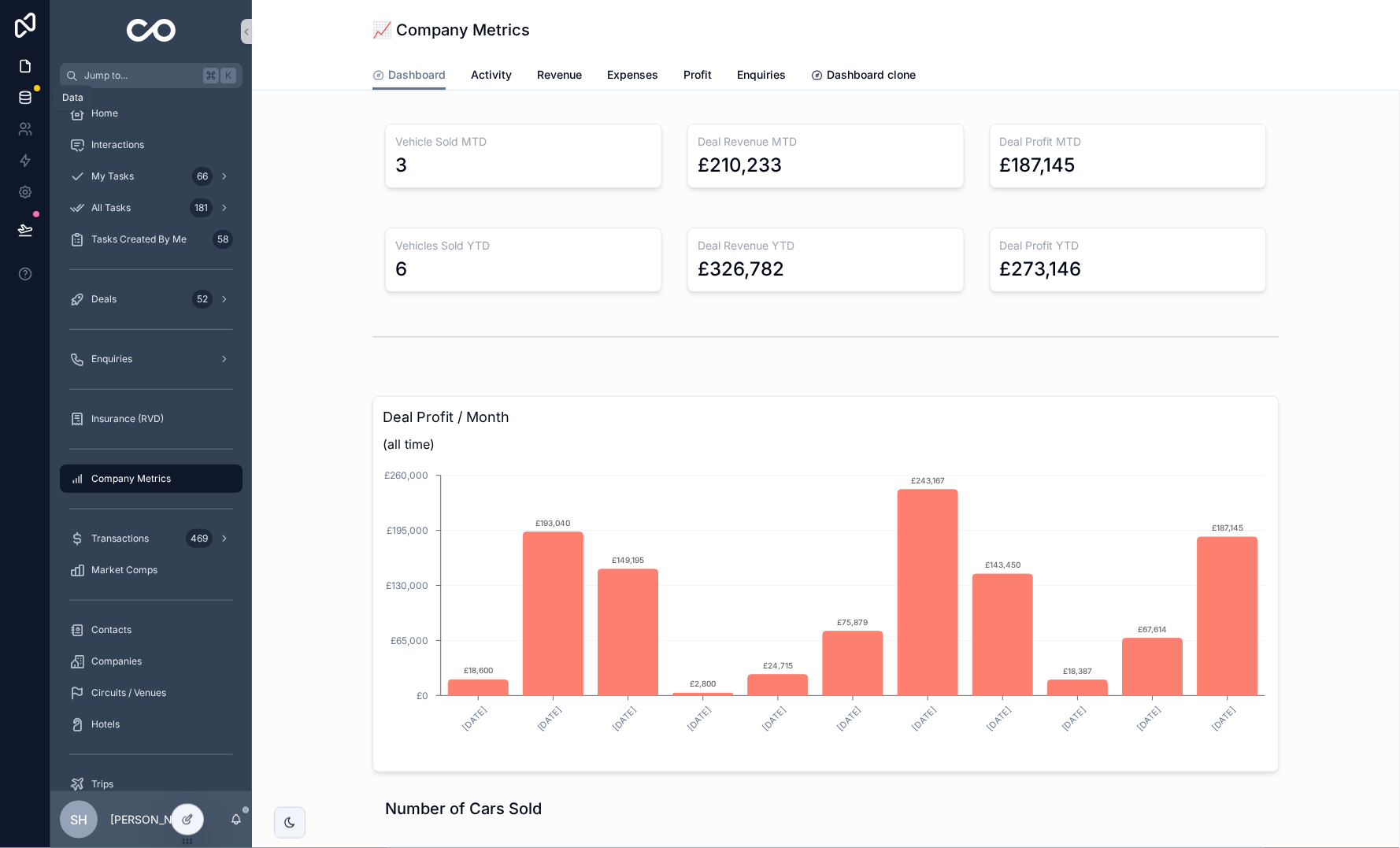
click at [30, 90] on icon at bounding box center [25, 97] width 16 height 16
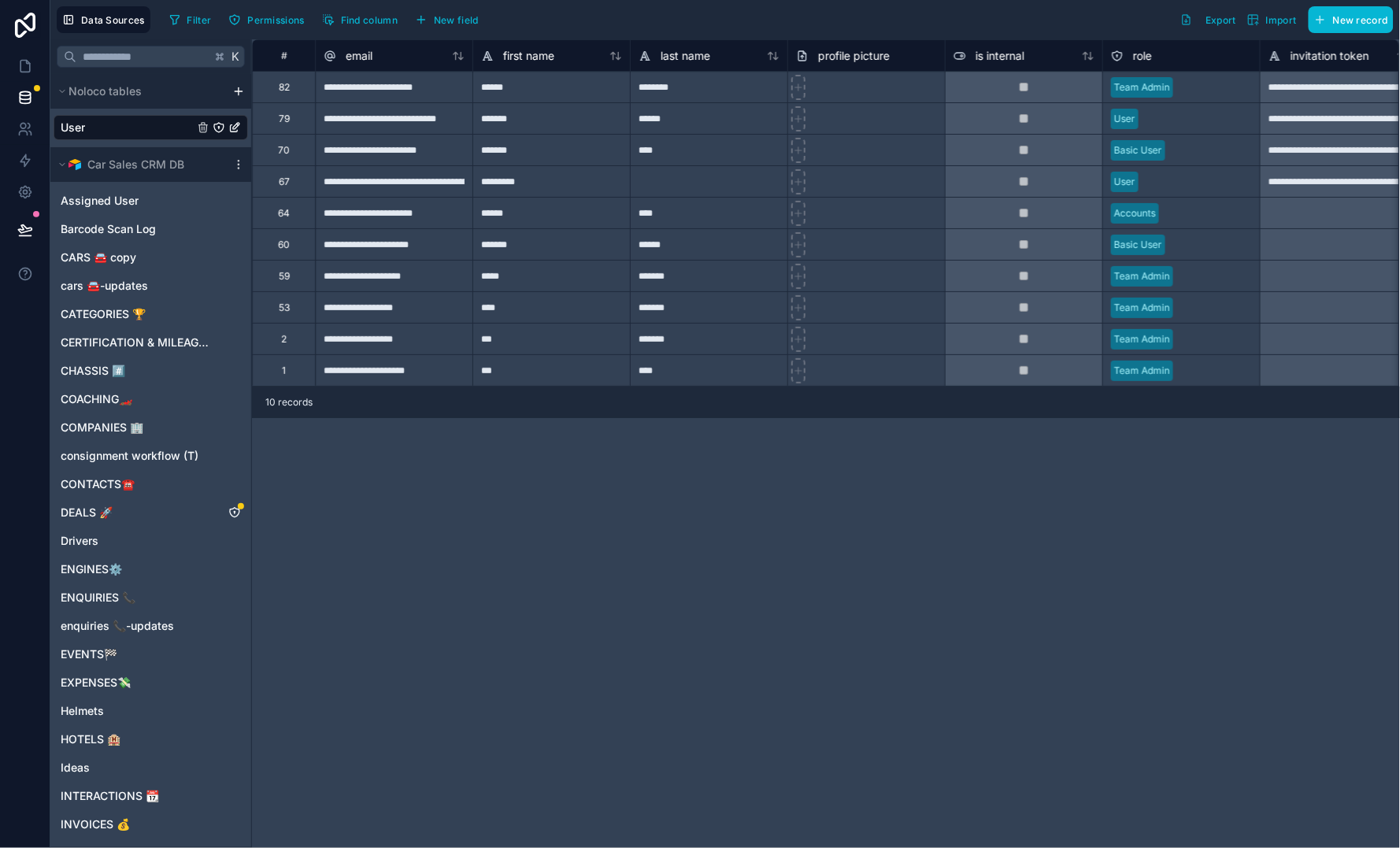
click at [592, 157] on div "*******" at bounding box center [551, 149] width 158 height 31
click at [303, 151] on div "70" at bounding box center [283, 149] width 63 height 31
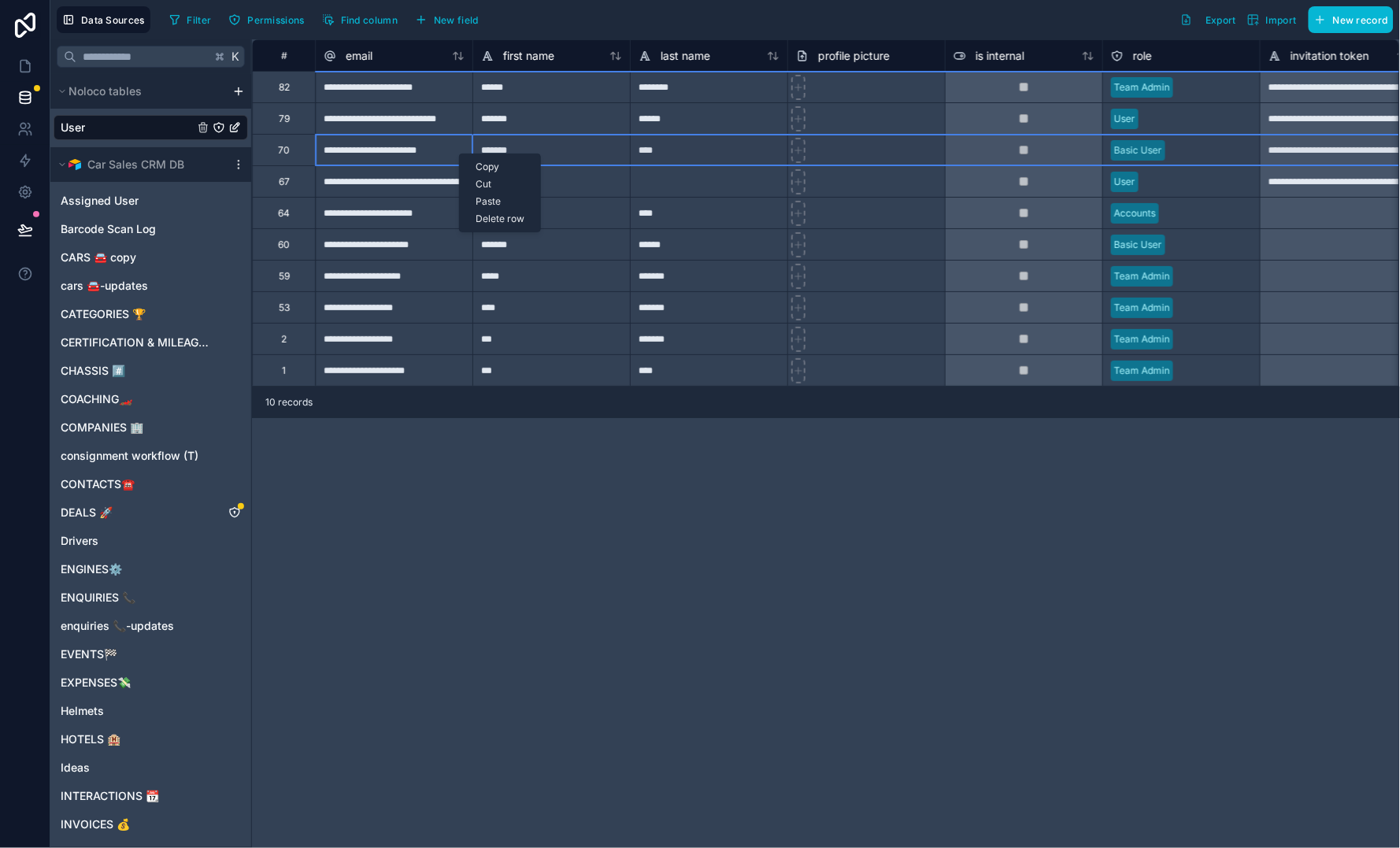
click at [284, 149] on div "70" at bounding box center [283, 150] width 12 height 13
click at [23, 126] on icon at bounding box center [25, 128] width 16 height 16
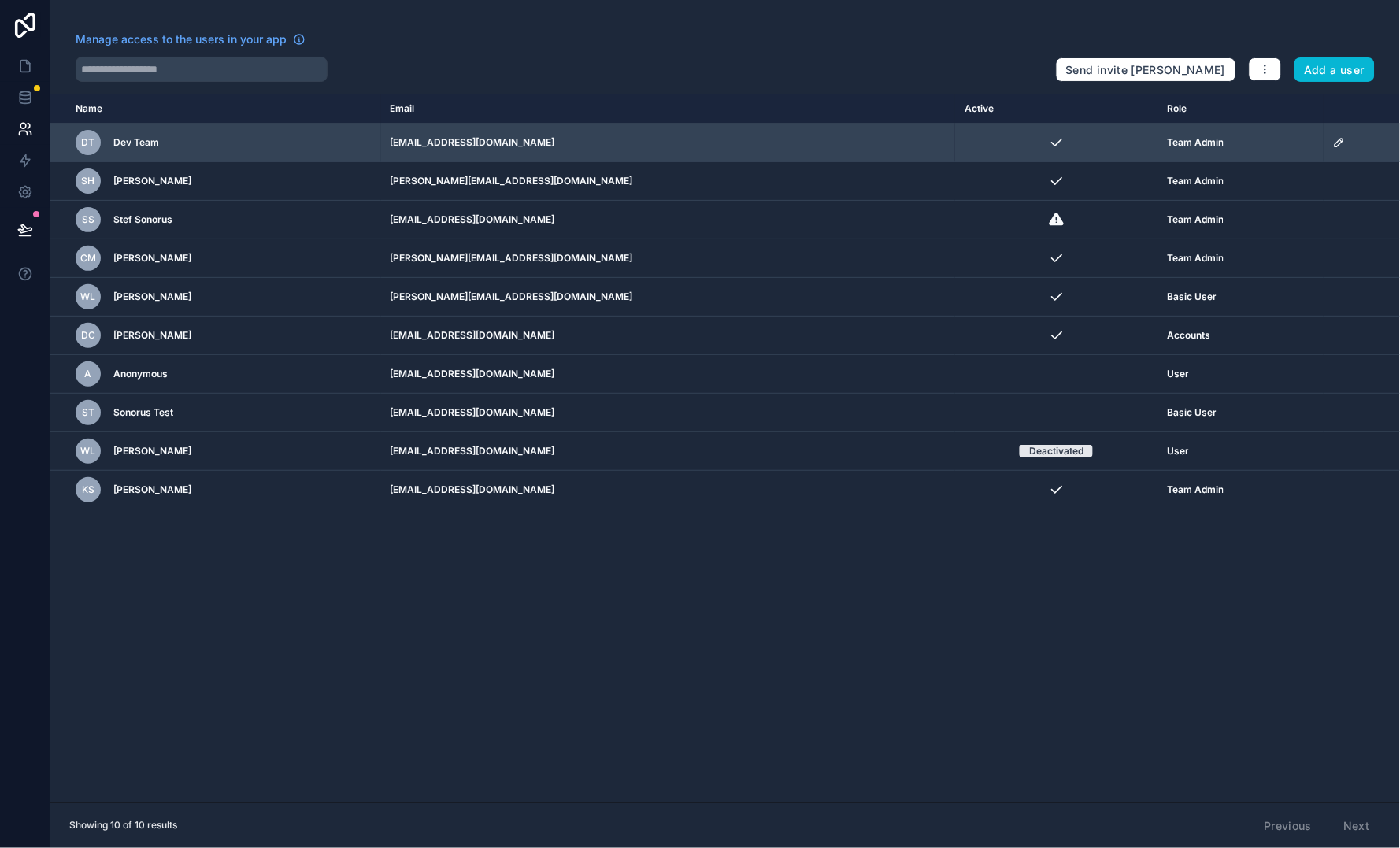
click at [1338, 144] on icon "scrollable content" at bounding box center [1339, 143] width 13 height 13
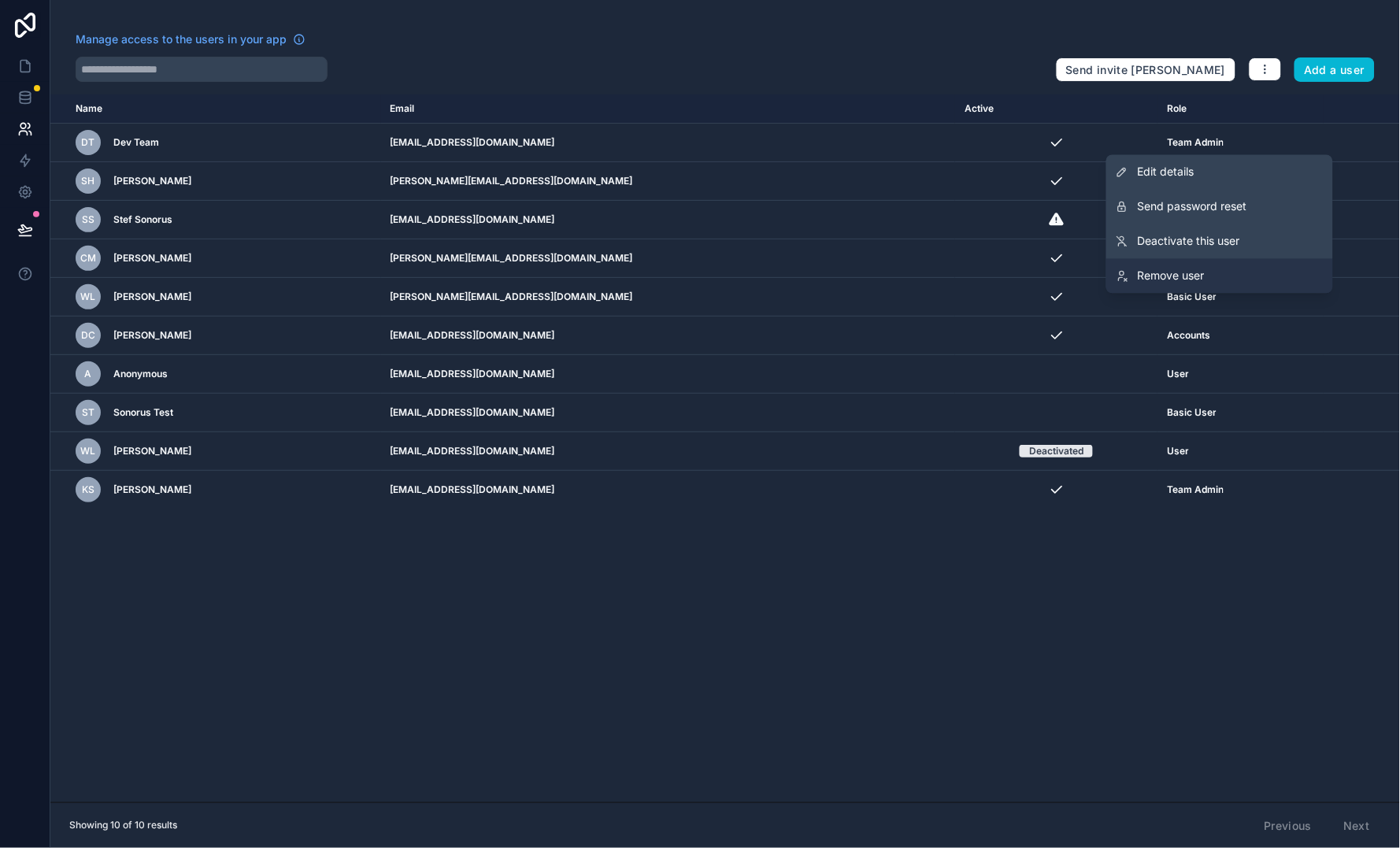
click at [1189, 271] on span "Remove user" at bounding box center [1171, 276] width 67 height 16
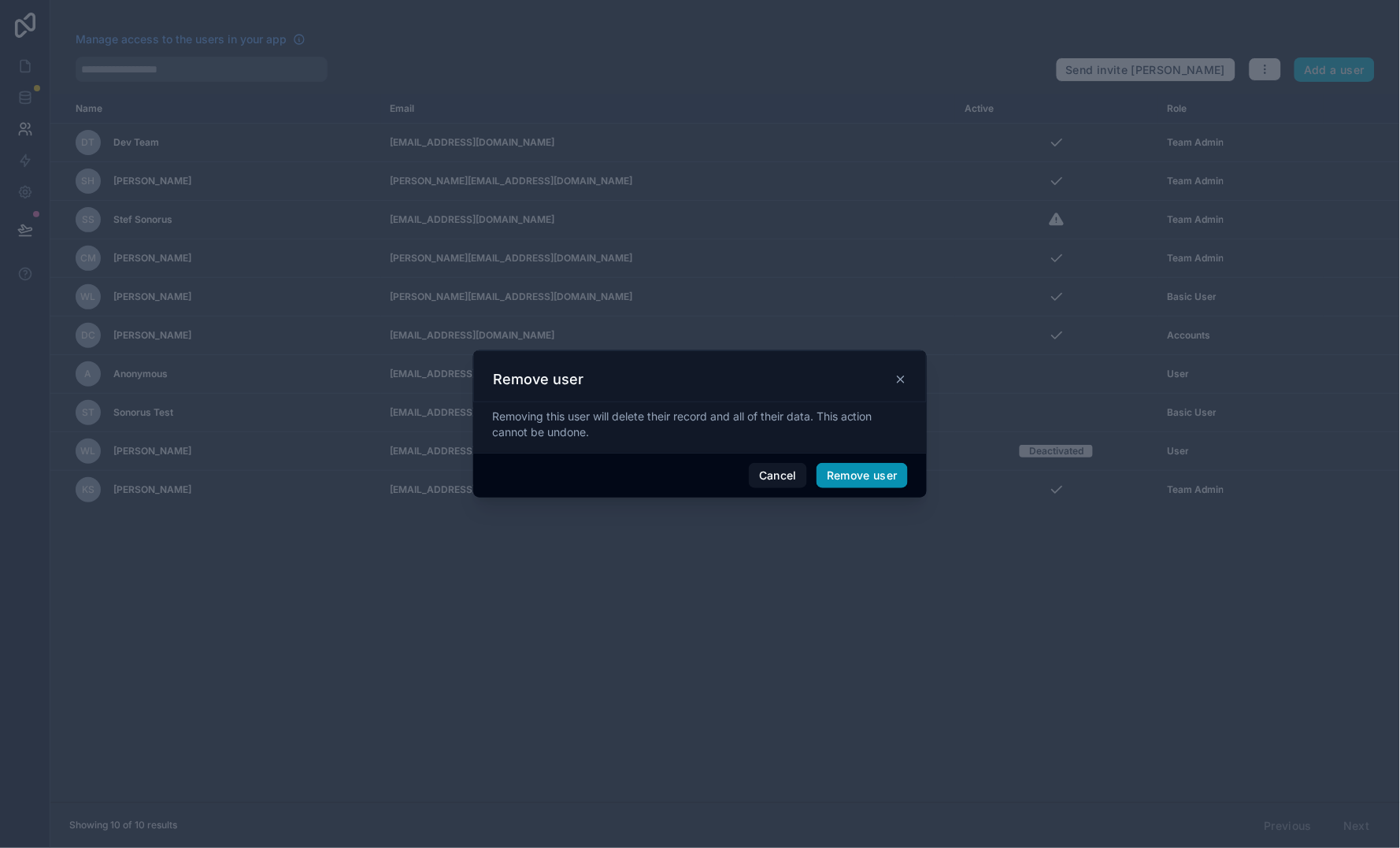
click at [898, 471] on button "Remove user" at bounding box center [863, 475] width 92 height 25
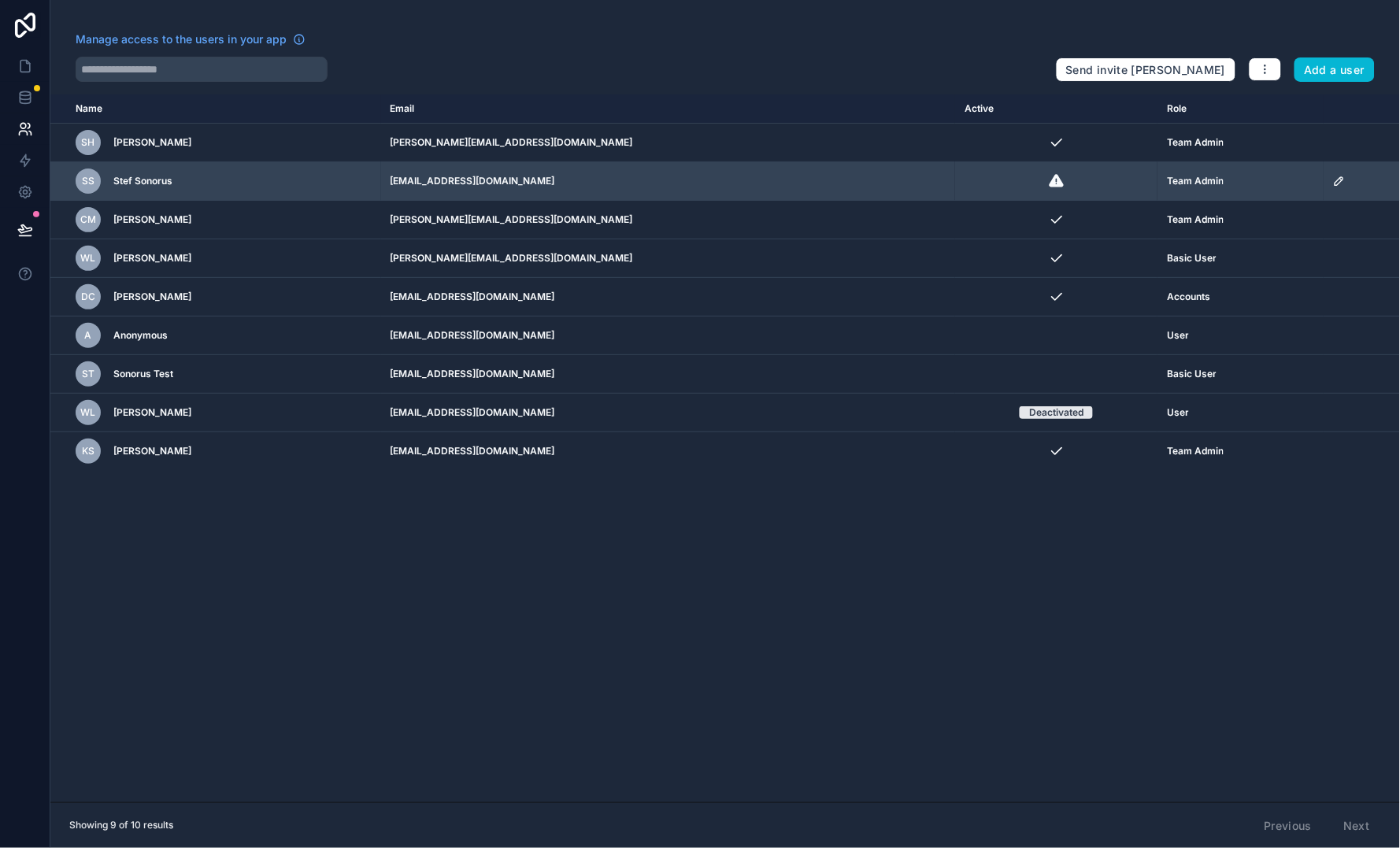
click at [1334, 179] on icon "scrollable content" at bounding box center [1339, 182] width 13 height 13
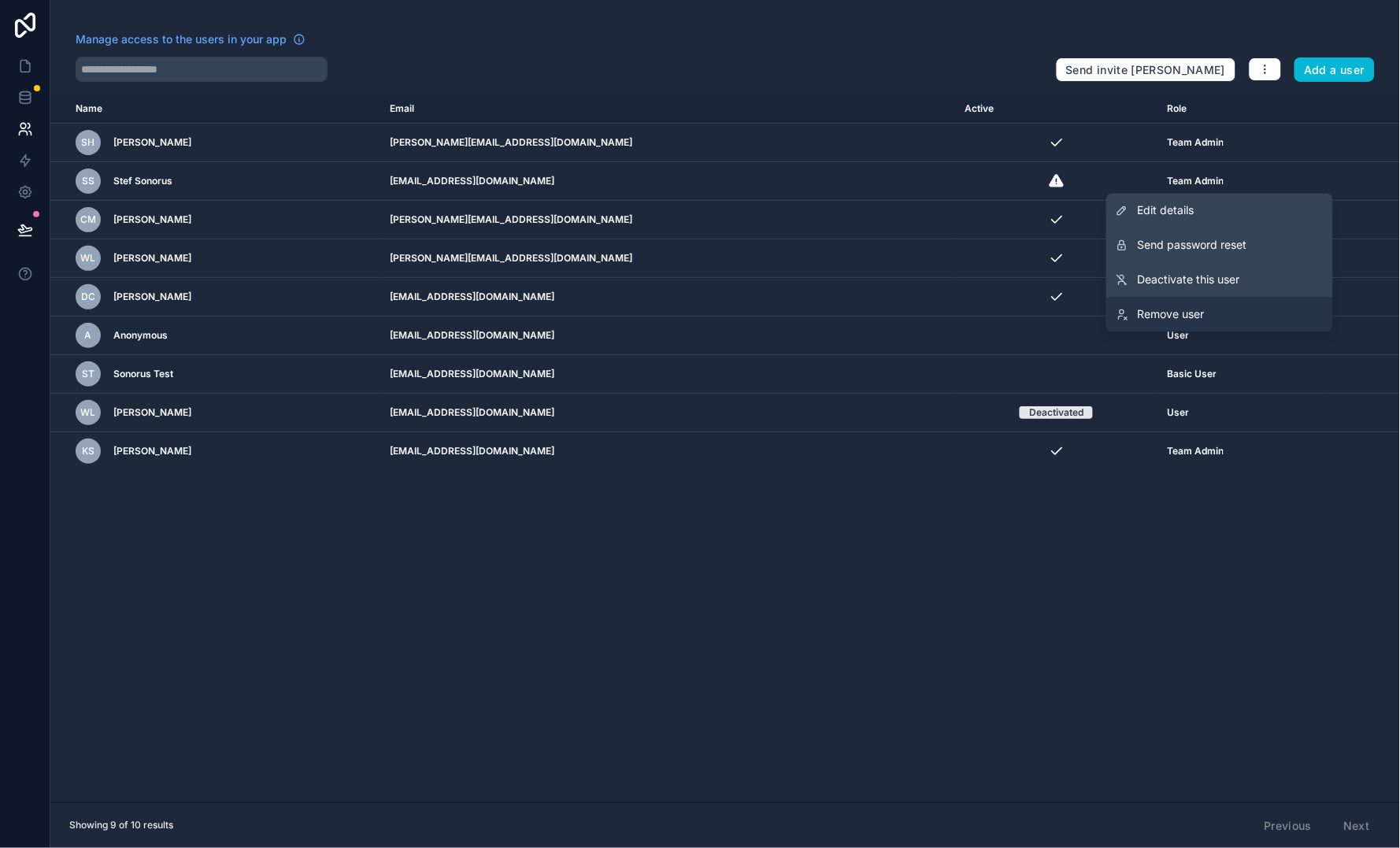
click at [1174, 322] on span "Remove user" at bounding box center [1171, 314] width 67 height 16
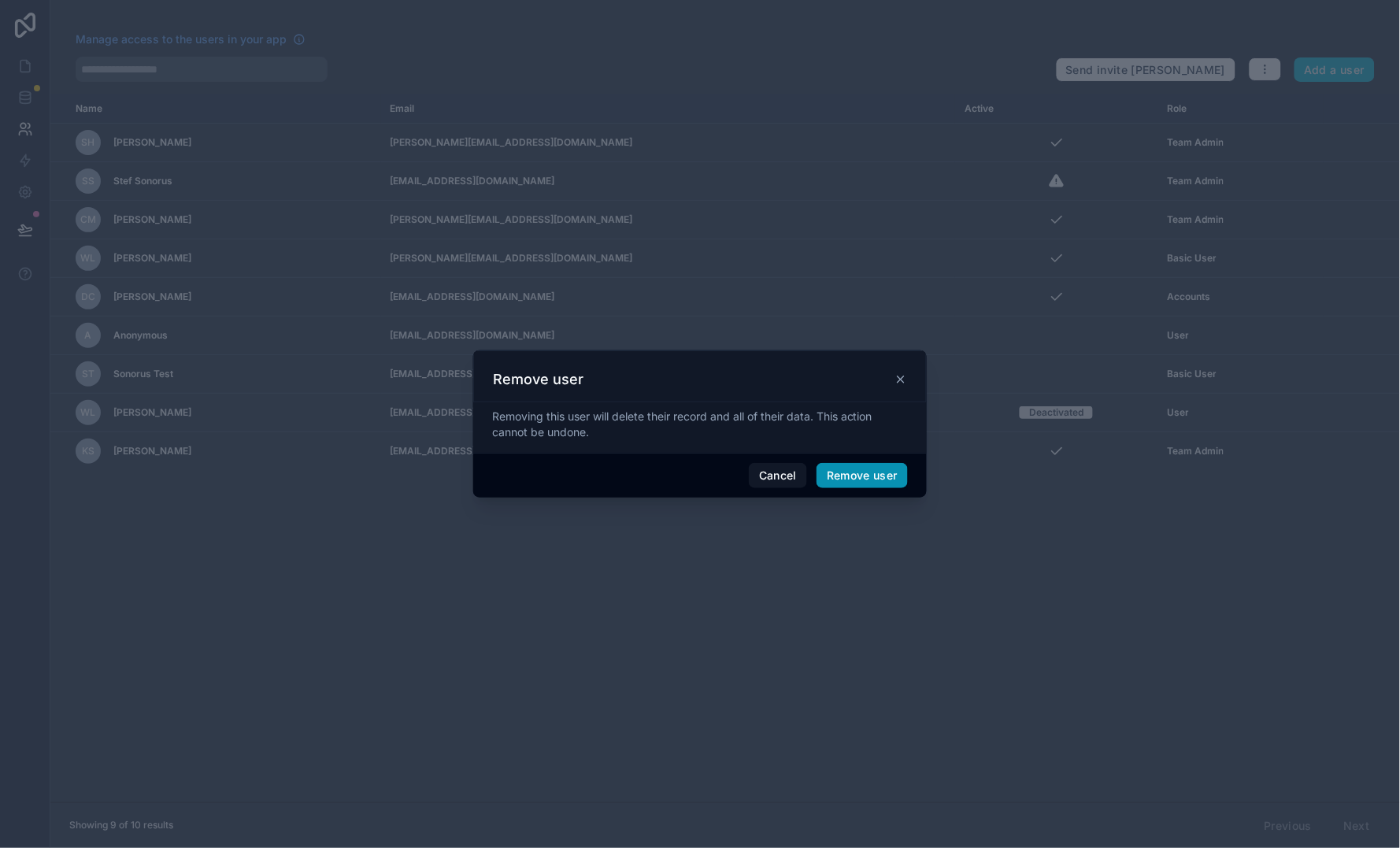
click at [889, 469] on button "Remove user" at bounding box center [863, 475] width 92 height 25
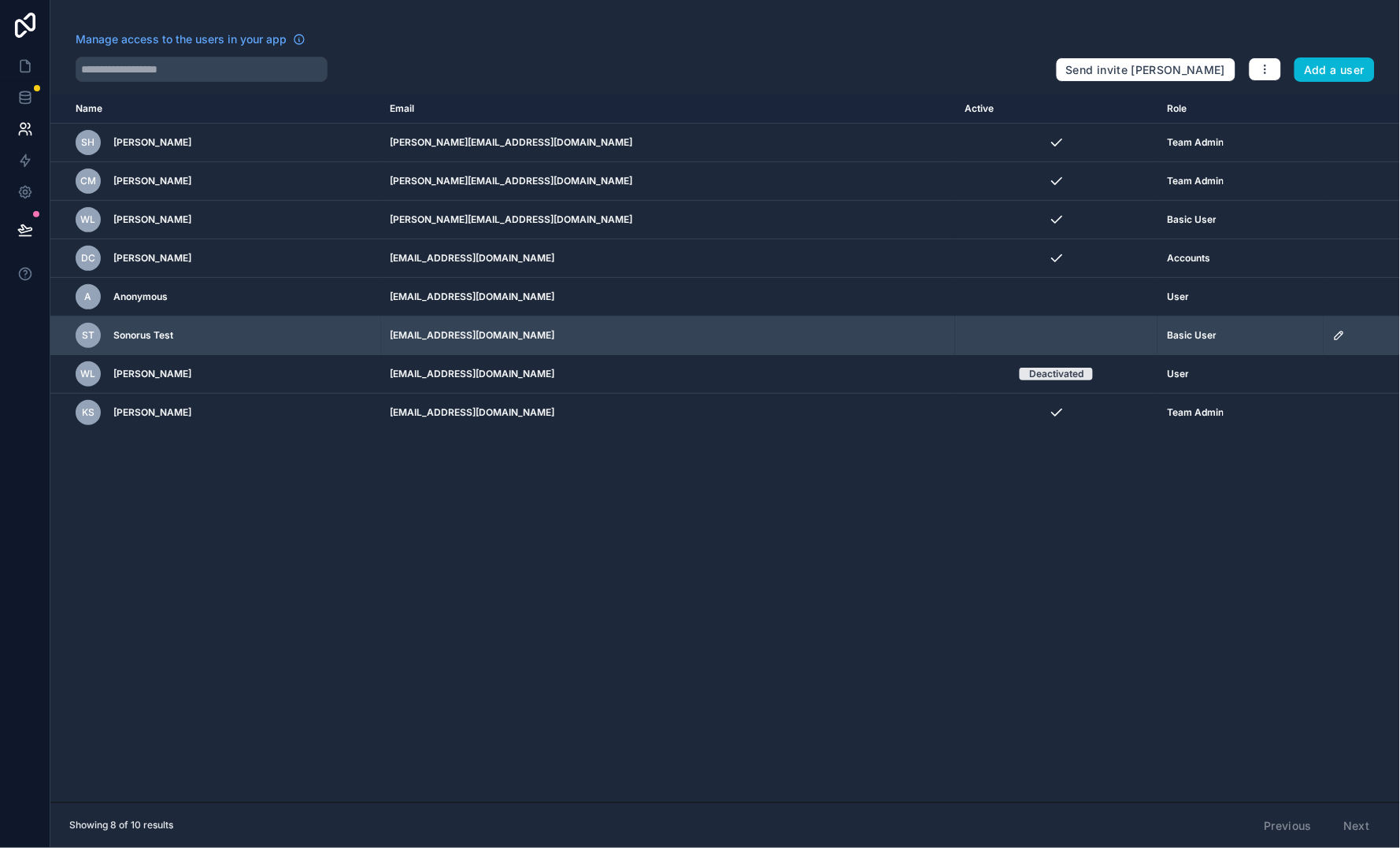
click at [266, 343] on div "ST Sonorus Test" at bounding box center [223, 335] width 296 height 25
click at [1333, 337] on icon "scrollable content" at bounding box center [1339, 336] width 13 height 13
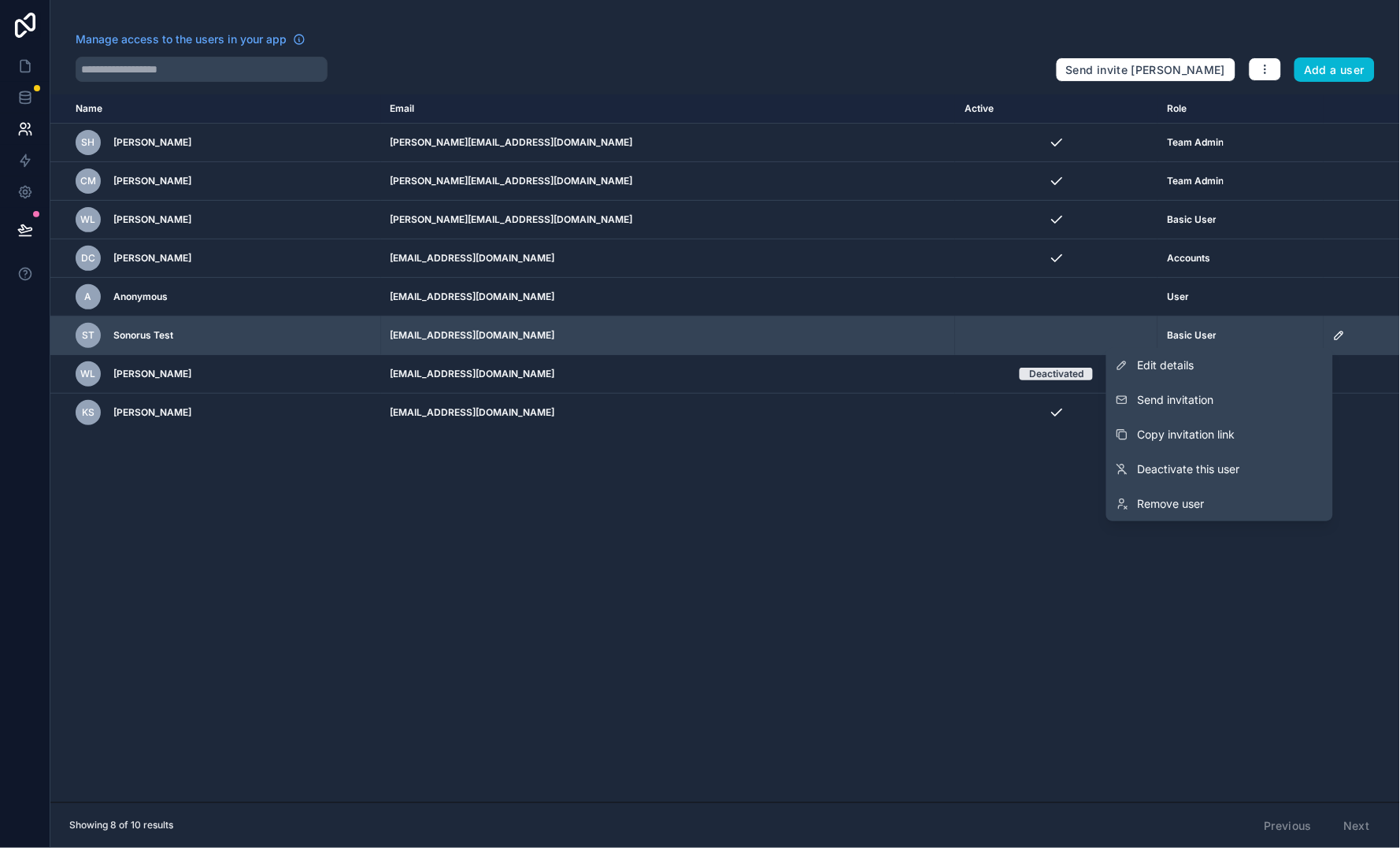
click at [715, 327] on td "[EMAIL_ADDRESS][DOMAIN_NAME]" at bounding box center [668, 336] width 575 height 39
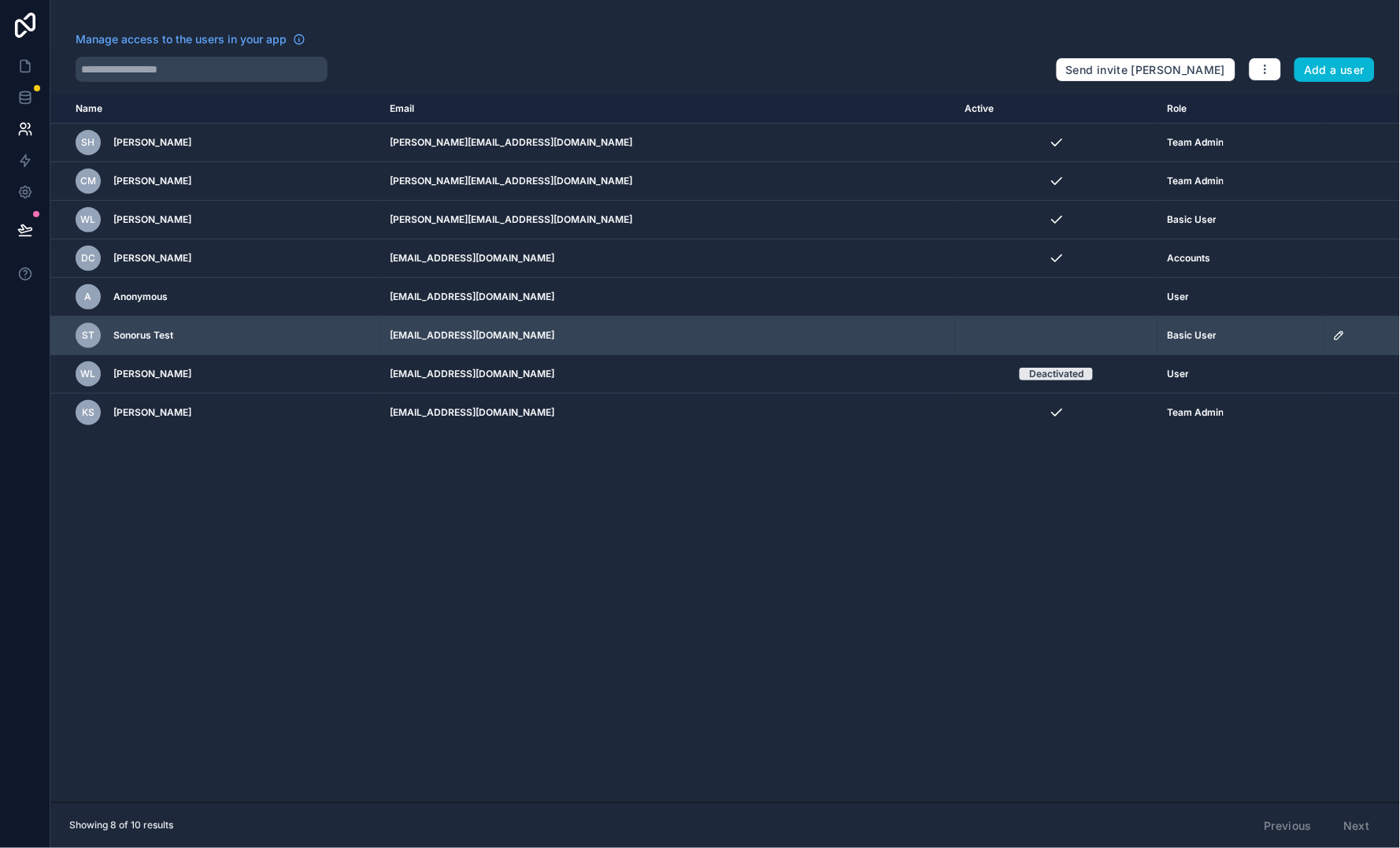
click at [1336, 334] on icon "scrollable content" at bounding box center [1339, 336] width 8 height 8
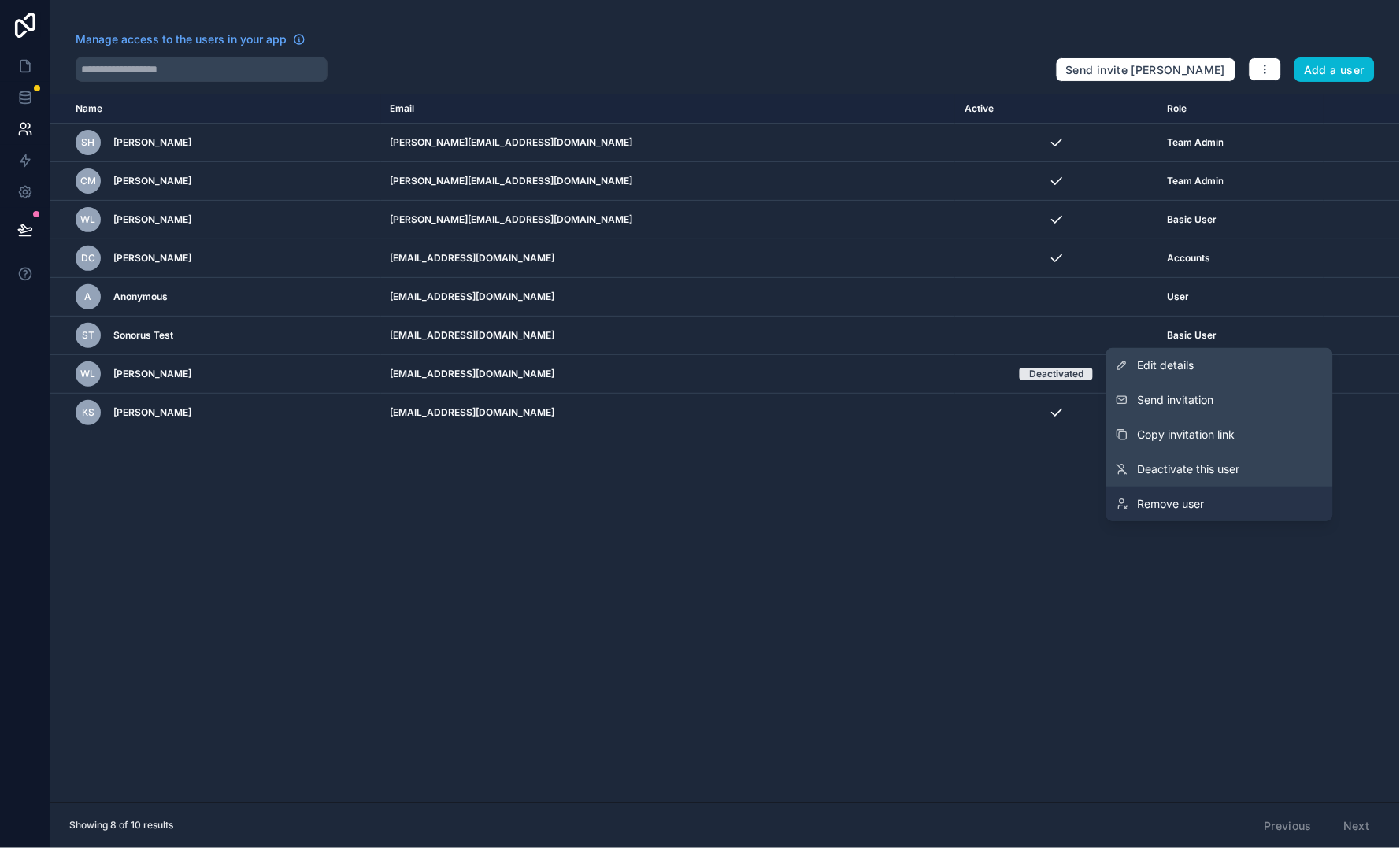
click at [1196, 503] on span "Remove user" at bounding box center [1171, 503] width 67 height 16
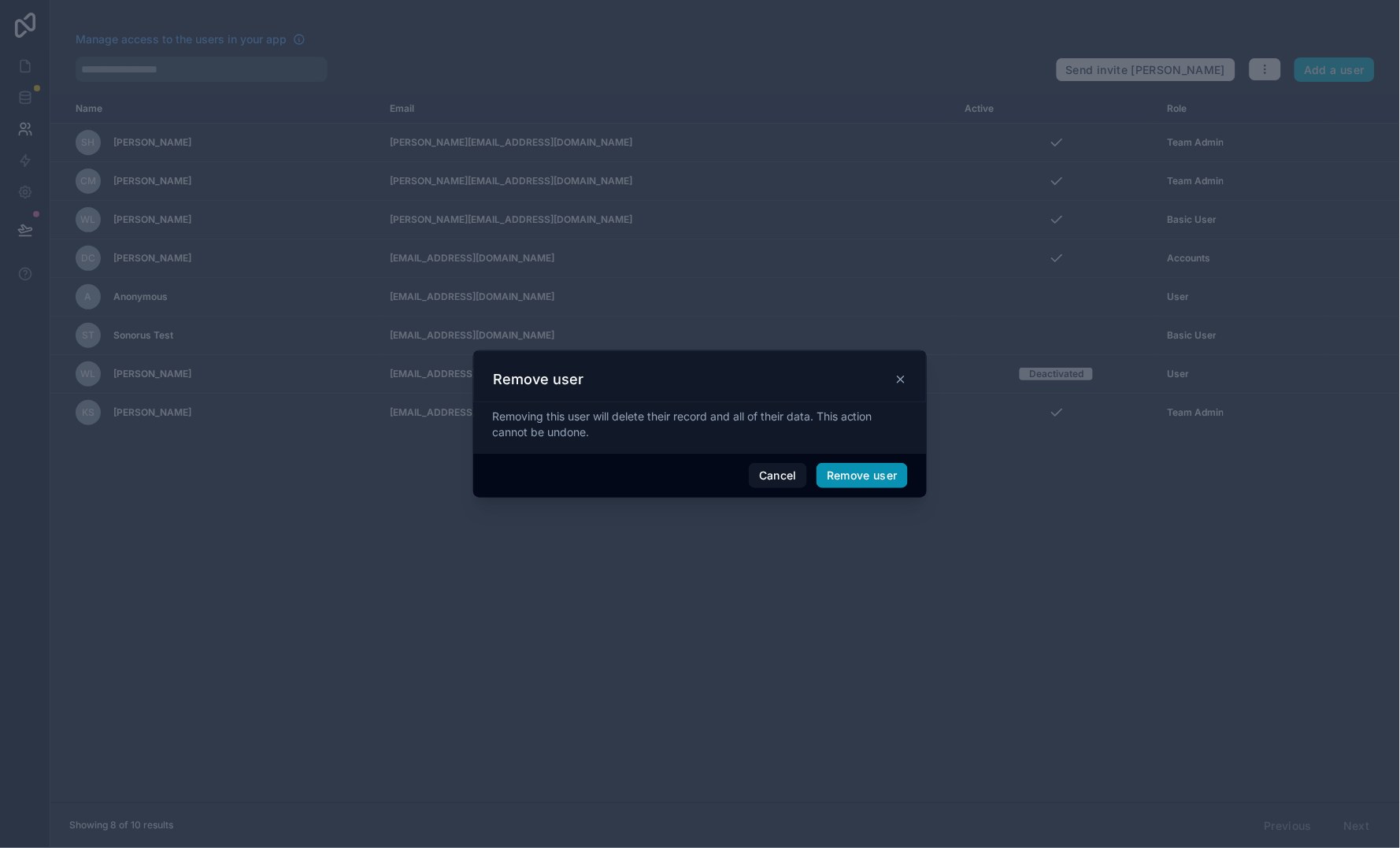
click at [865, 476] on button "Remove user" at bounding box center [863, 475] width 92 height 25
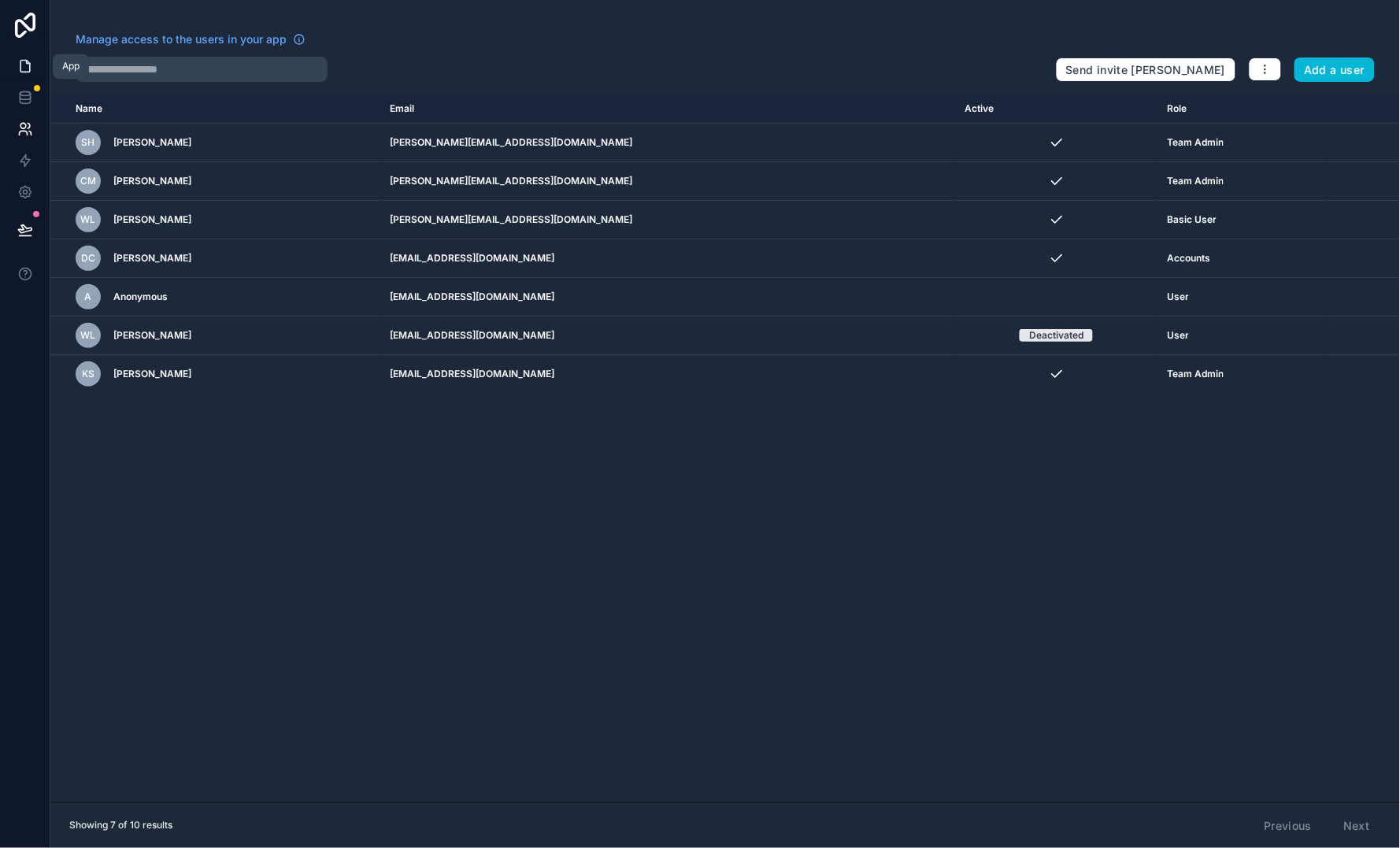
click at [21, 54] on link at bounding box center [25, 66] width 50 height 31
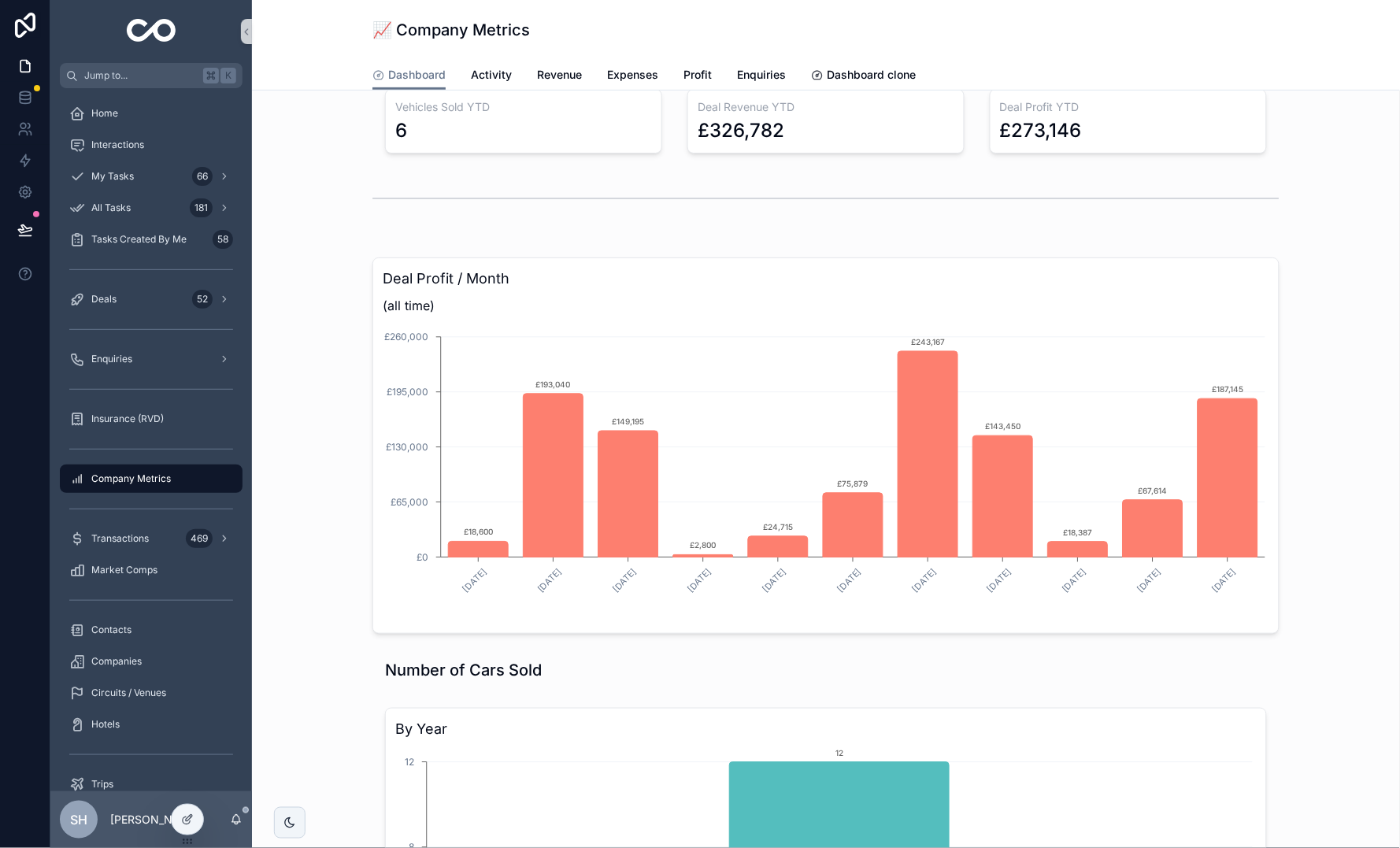
scroll to position [139, 0]
